Goal: Find specific fact: Find specific page/section

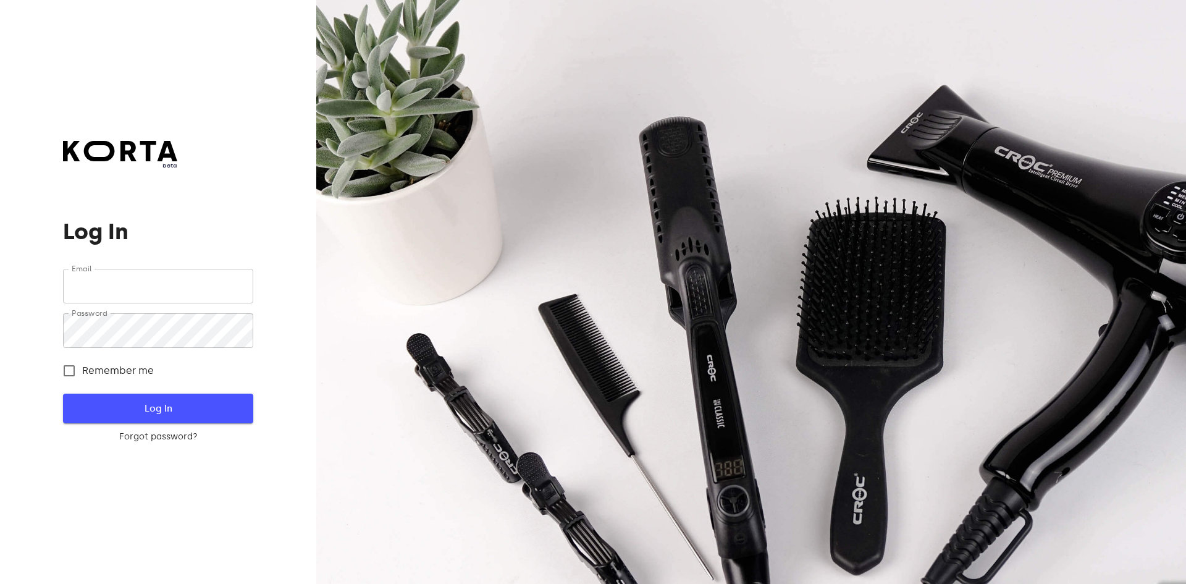
type input "[EMAIL_ADDRESS][DOMAIN_NAME]"
click at [220, 405] on span "Log In" at bounding box center [158, 408] width 150 height 16
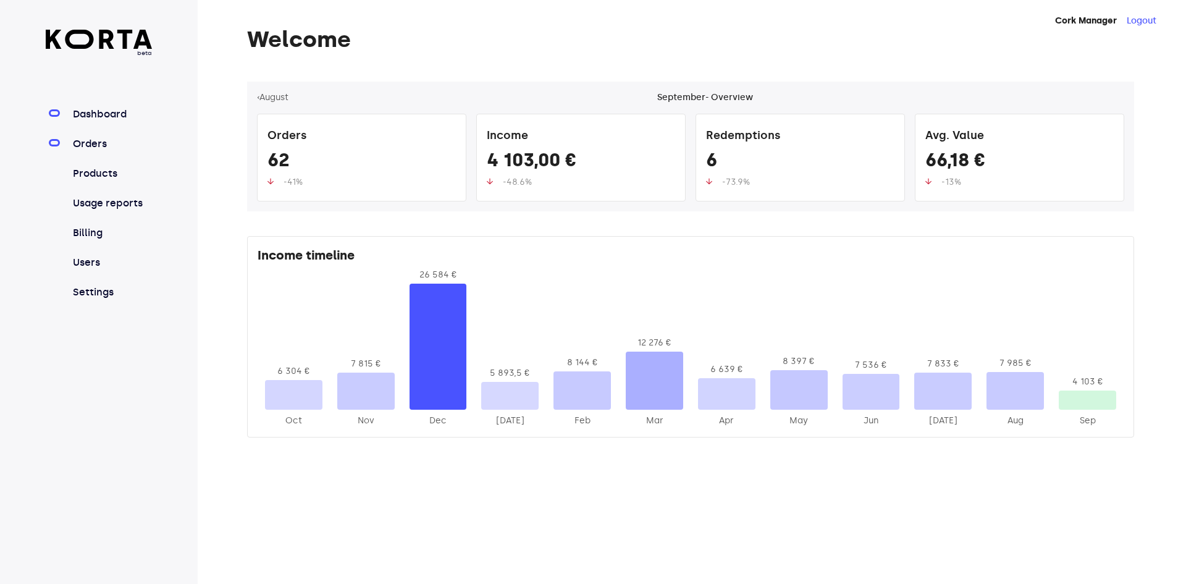
click at [107, 142] on link "Orders" at bounding box center [111, 144] width 82 height 15
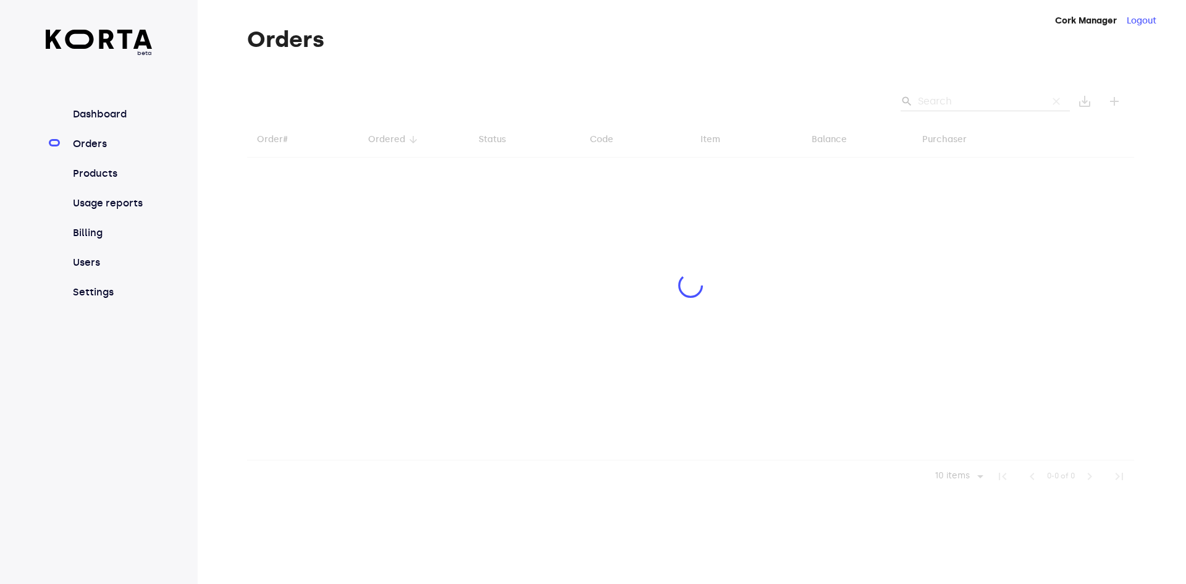
click at [939, 98] on div at bounding box center [690, 287] width 887 height 411
click at [942, 101] on div at bounding box center [690, 287] width 887 height 411
click at [942, 99] on div at bounding box center [690, 287] width 887 height 411
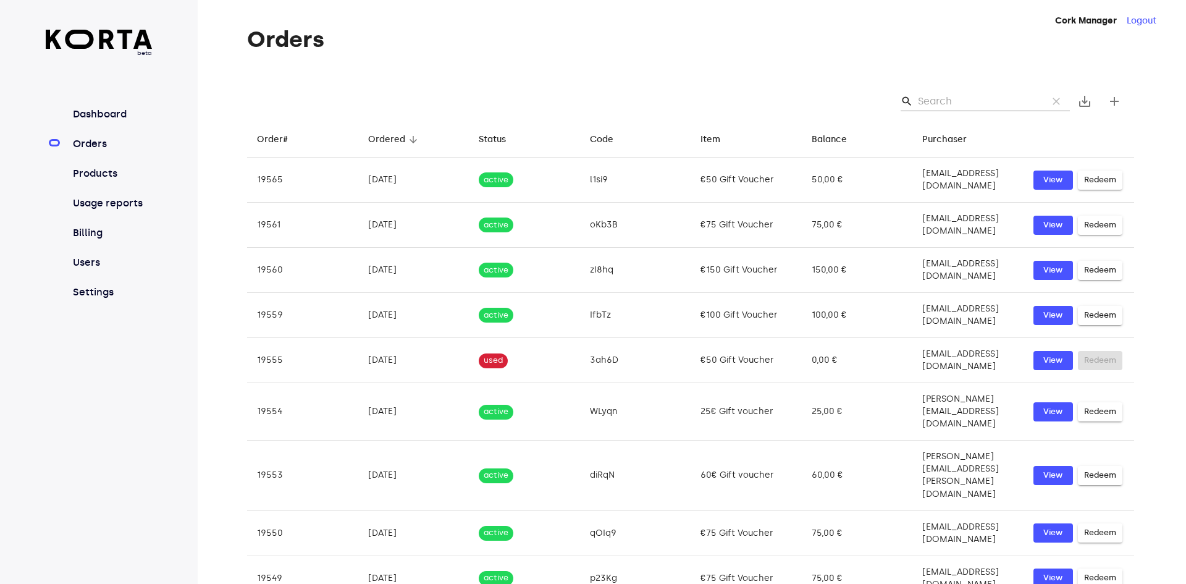
click at [942, 99] on input "Search" at bounding box center [978, 101] width 120 height 20
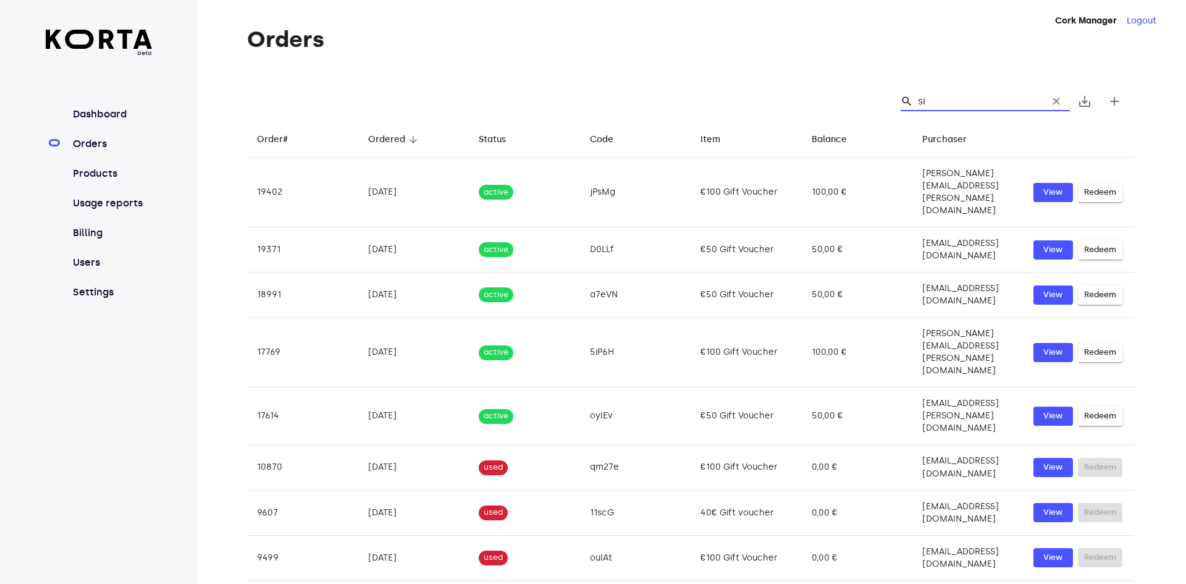
type input "s"
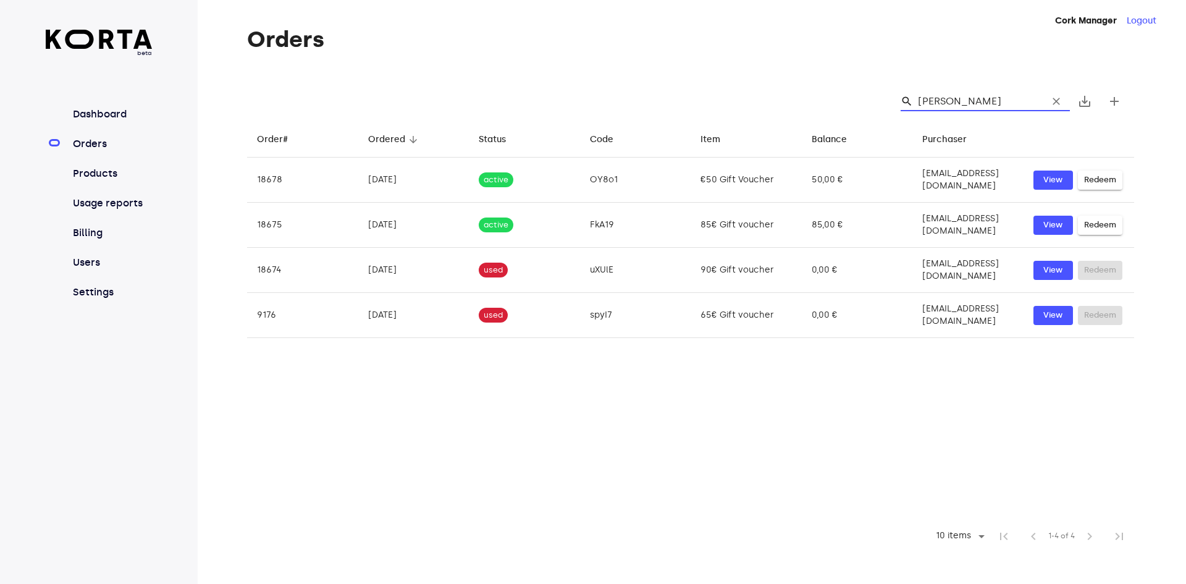
type input "[PERSON_NAME]"
click at [1040, 104] on div "search [PERSON_NAME]" at bounding box center [985, 101] width 169 height 20
click at [1019, 103] on input "[PERSON_NAME]" at bounding box center [978, 101] width 120 height 20
drag, startPoint x: 1055, startPoint y: 99, endPoint x: 1028, endPoint y: 98, distance: 27.8
click at [1044, 98] on button "clear" at bounding box center [1056, 101] width 27 height 27
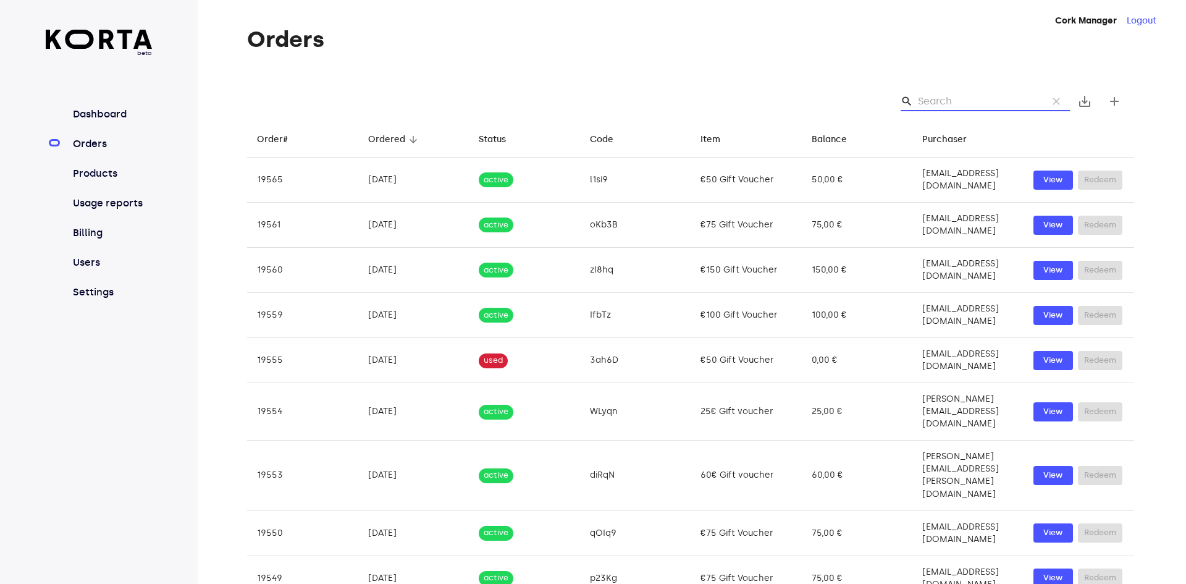
click at [1010, 98] on input "Search" at bounding box center [978, 101] width 120 height 20
paste input "[PERSON_NAME][EMAIL_ADDRESS][DOMAIN_NAME]"
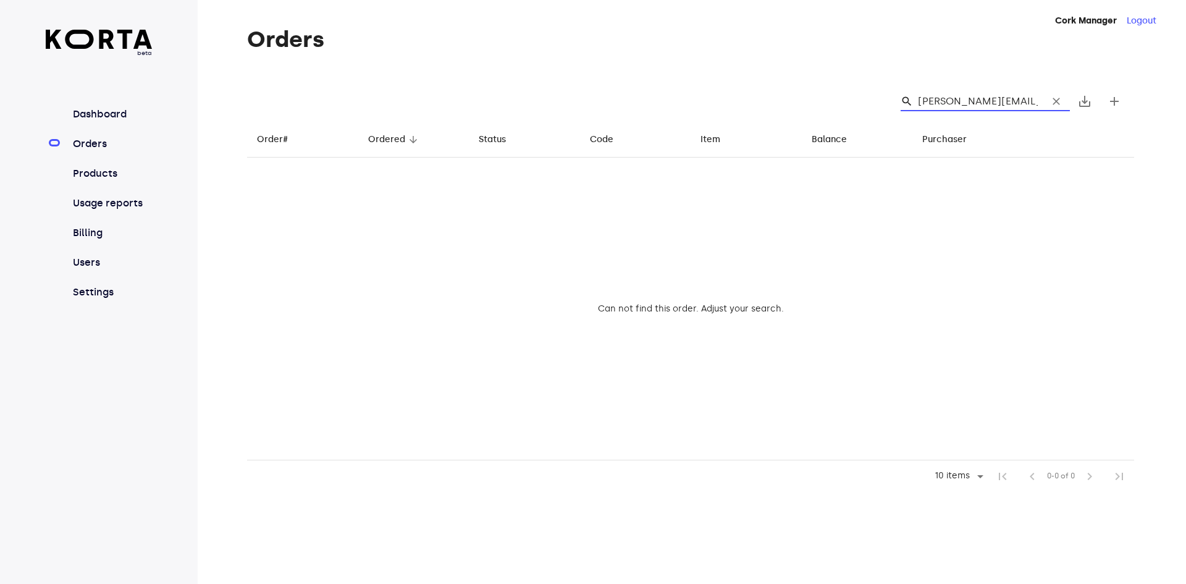
drag, startPoint x: 1016, startPoint y: 101, endPoint x: 672, endPoint y: 95, distance: 343.6
click at [672, 95] on div "search [PERSON_NAME][EMAIL_ADDRESS][DOMAIN_NAME] clear save_alt add" at bounding box center [690, 102] width 887 height 40
type input "si"
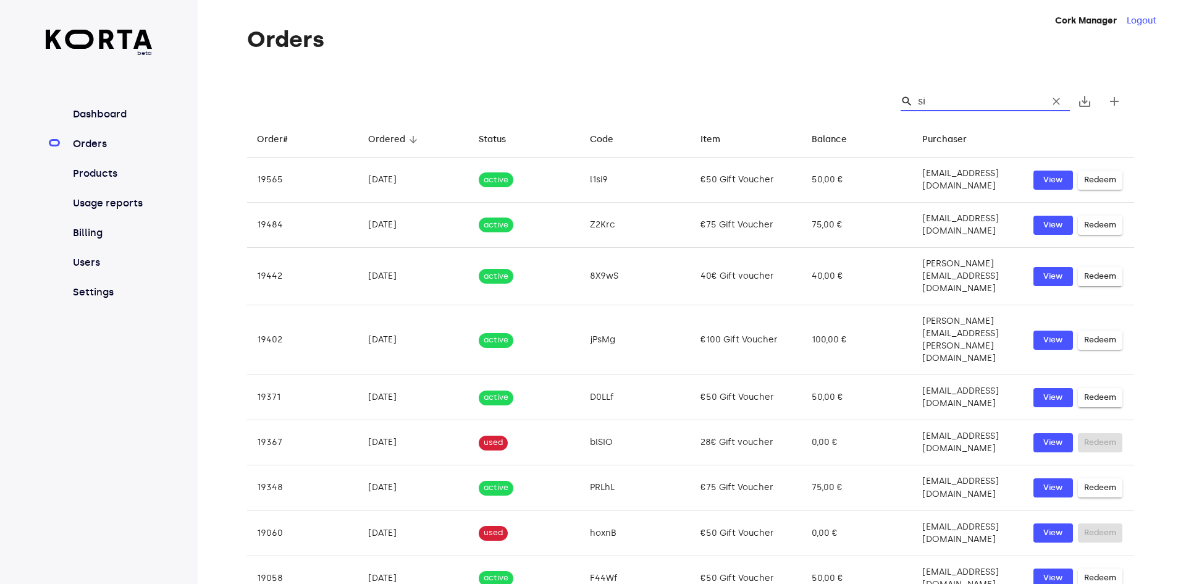
click at [942, 98] on input "si" at bounding box center [978, 101] width 120 height 20
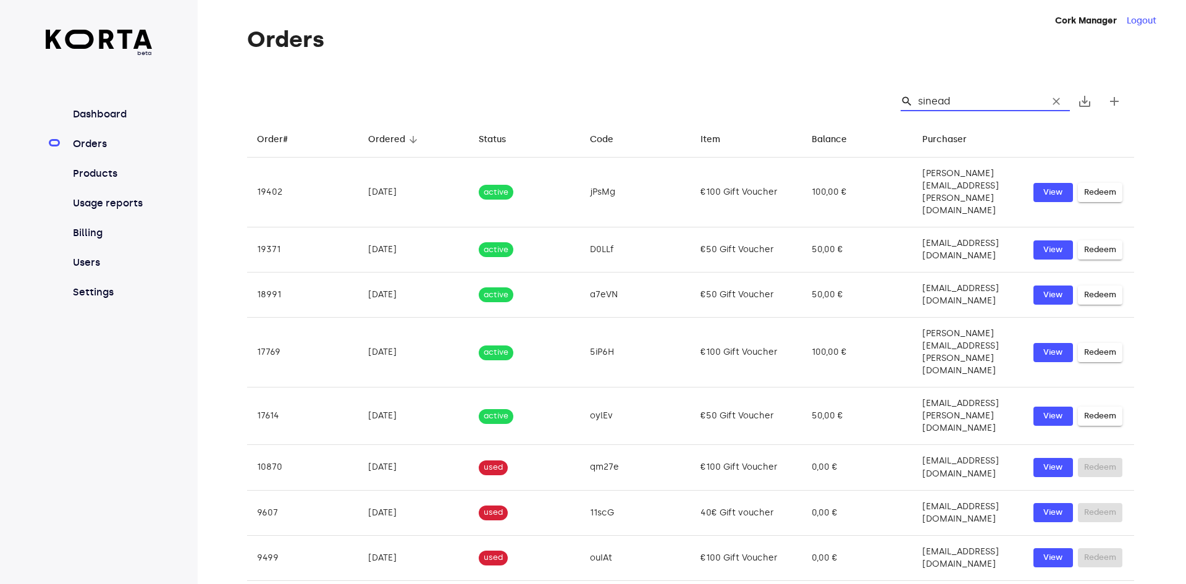
type input "sinead"
click at [1136, 61] on div "Orders search sinead clear save_alt add Order# arrow_downward Ordered arrow_dow…" at bounding box center [672, 365] width 949 height 676
click at [1058, 99] on span "clear" at bounding box center [1056, 101] width 12 height 12
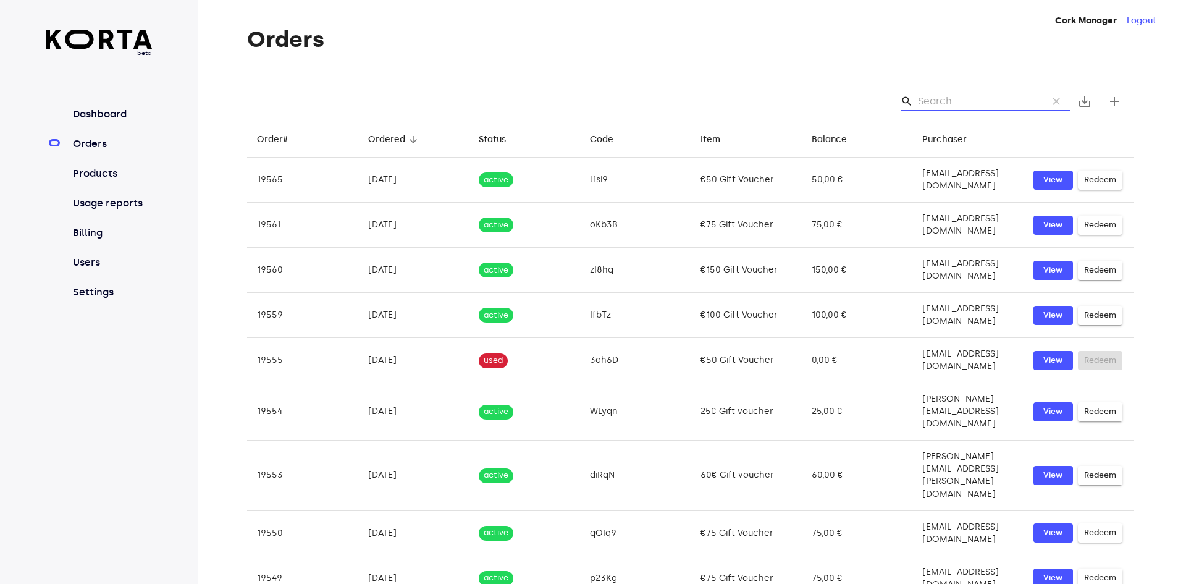
click at [973, 96] on input "Search" at bounding box center [978, 101] width 120 height 20
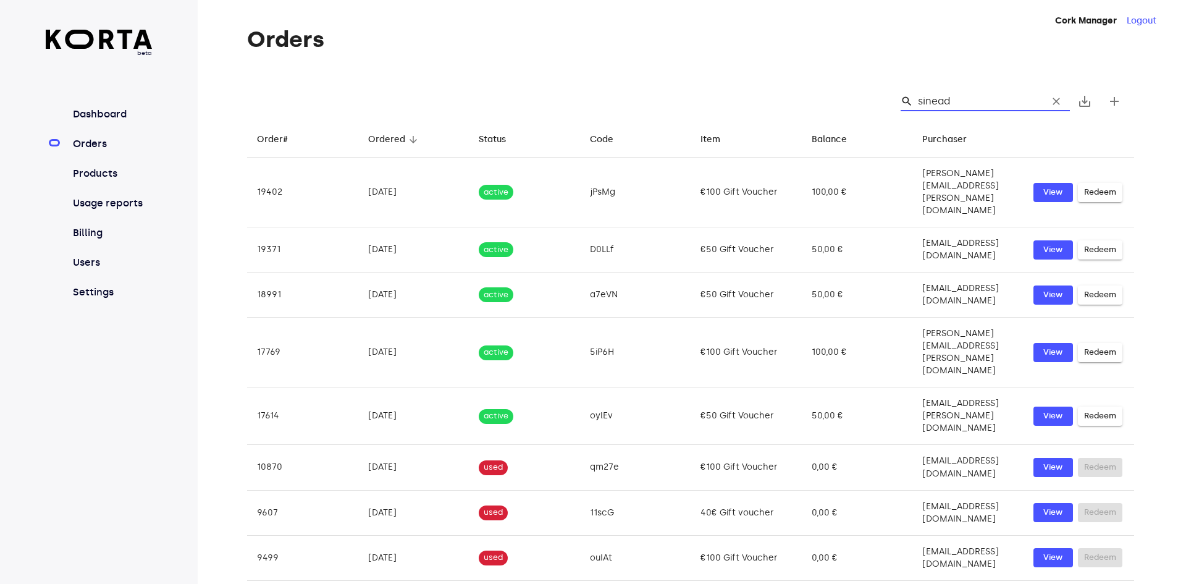
type input "sinead"
drag, startPoint x: 1076, startPoint y: 46, endPoint x: 1078, endPoint y: 1, distance: 45.1
click at [1076, 35] on h1 "Orders" at bounding box center [690, 39] width 887 height 25
click at [1061, 101] on span "clear" at bounding box center [1056, 101] width 12 height 12
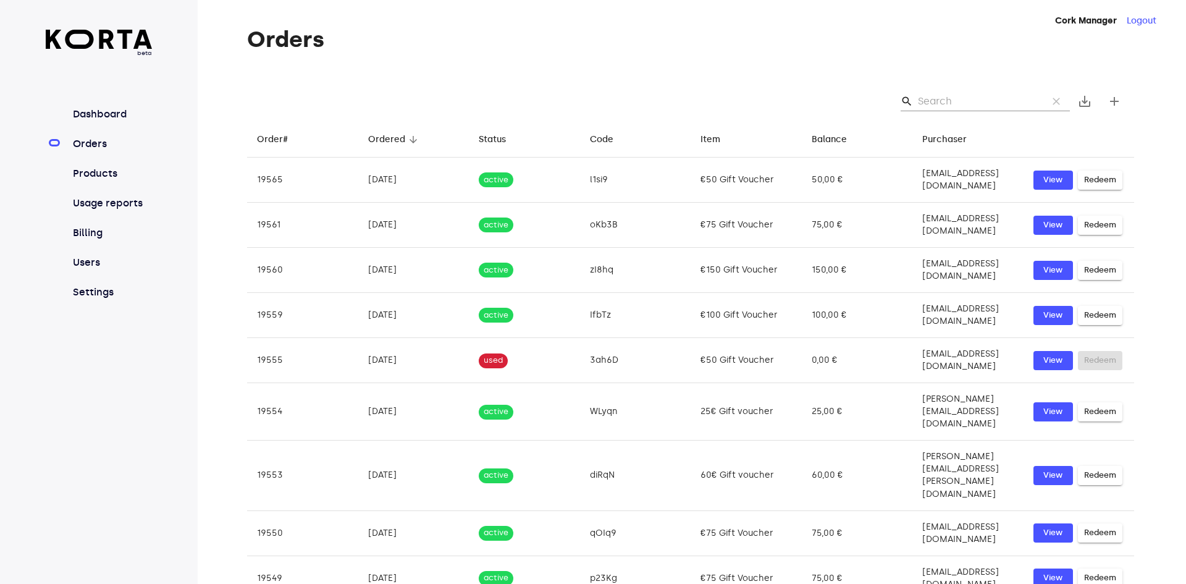
click at [945, 99] on input "Search" at bounding box center [978, 101] width 120 height 20
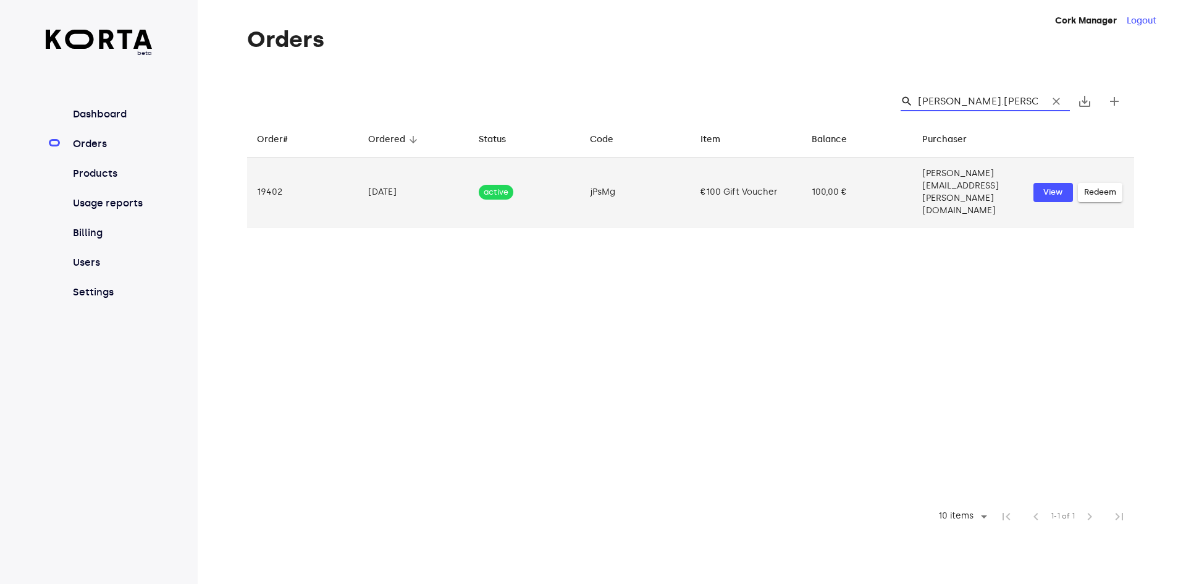
type input "[PERSON_NAME].[PERSON_NAME]"
click at [913, 177] on td "[PERSON_NAME][EMAIL_ADDRESS][PERSON_NAME][DOMAIN_NAME]" at bounding box center [968, 193] width 111 height 70
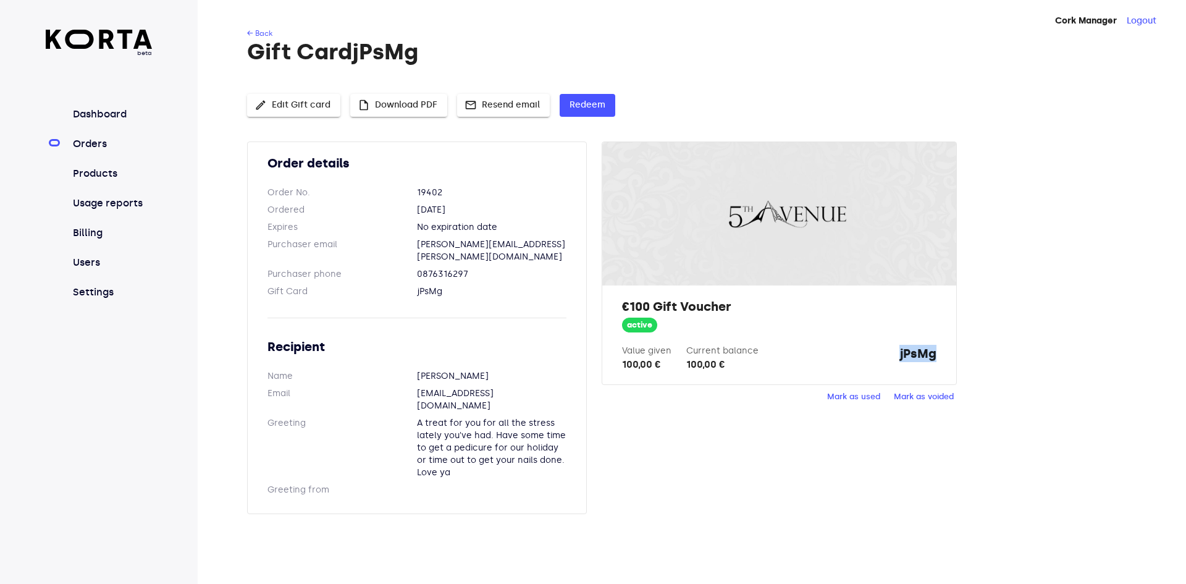
drag, startPoint x: 890, startPoint y: 352, endPoint x: 948, endPoint y: 358, distance: 58.4
click at [948, 358] on div "€100 Gift Voucher active Value given 100,00 € Current balance 100,00 € jPsMg" at bounding box center [778, 334] width 353 height 99
copy strong "jPsMg"
